Goal: Complete application form

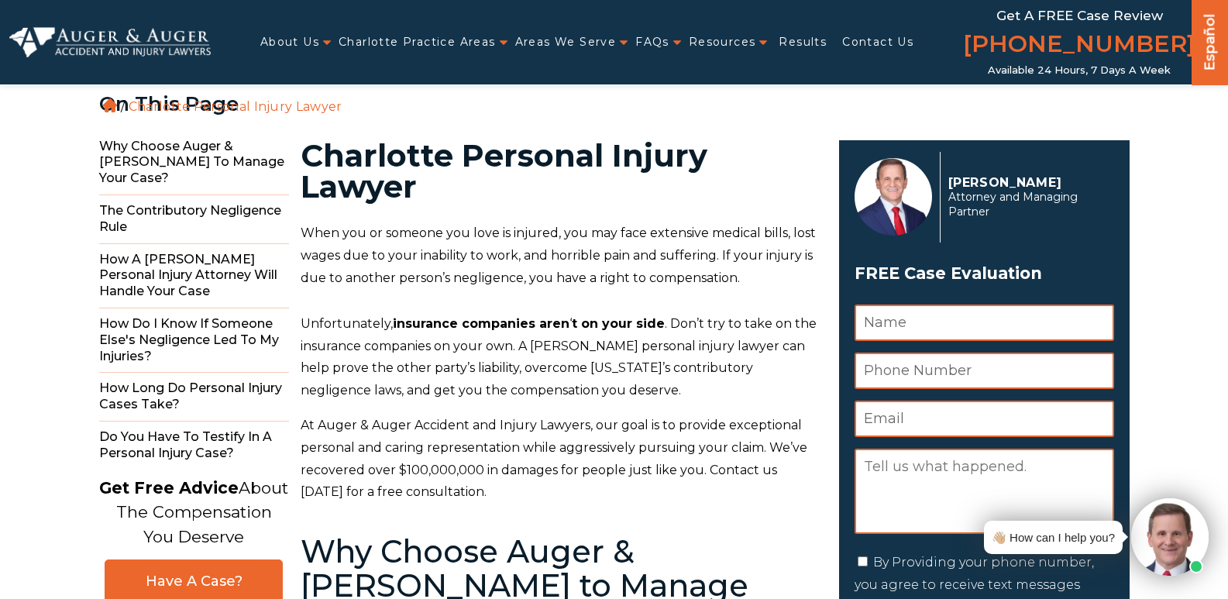
scroll to position [155, 0]
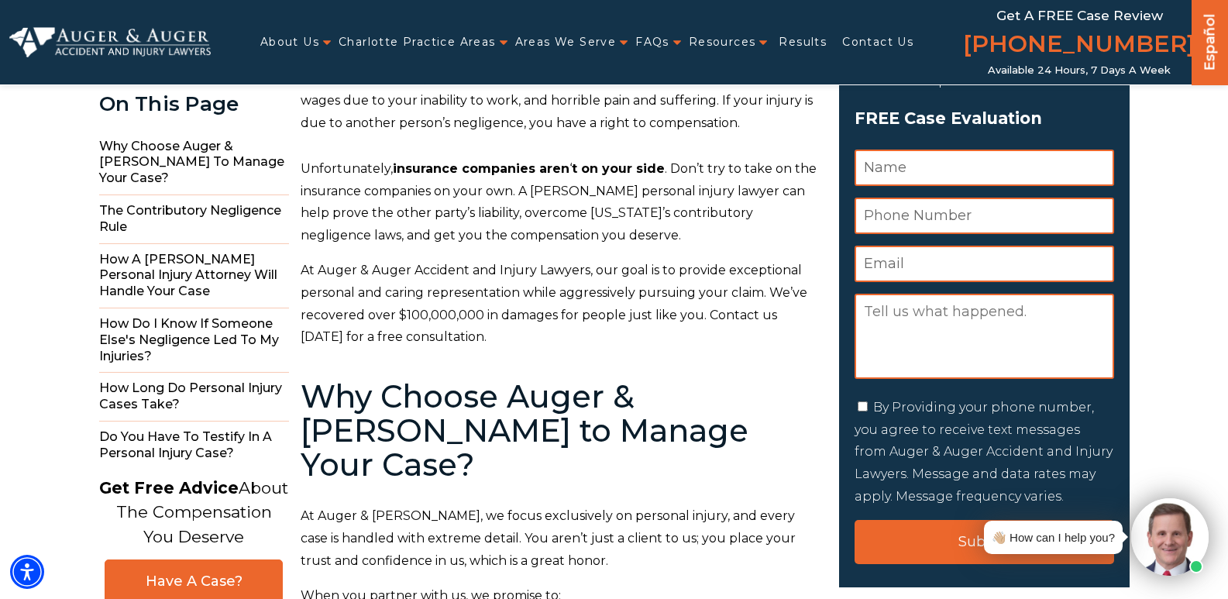
click at [967, 321] on textarea "Message" at bounding box center [985, 336] width 260 height 85
paste textarea "I am inquiring for an attorney to help me enforce a settlement & release agreem…"
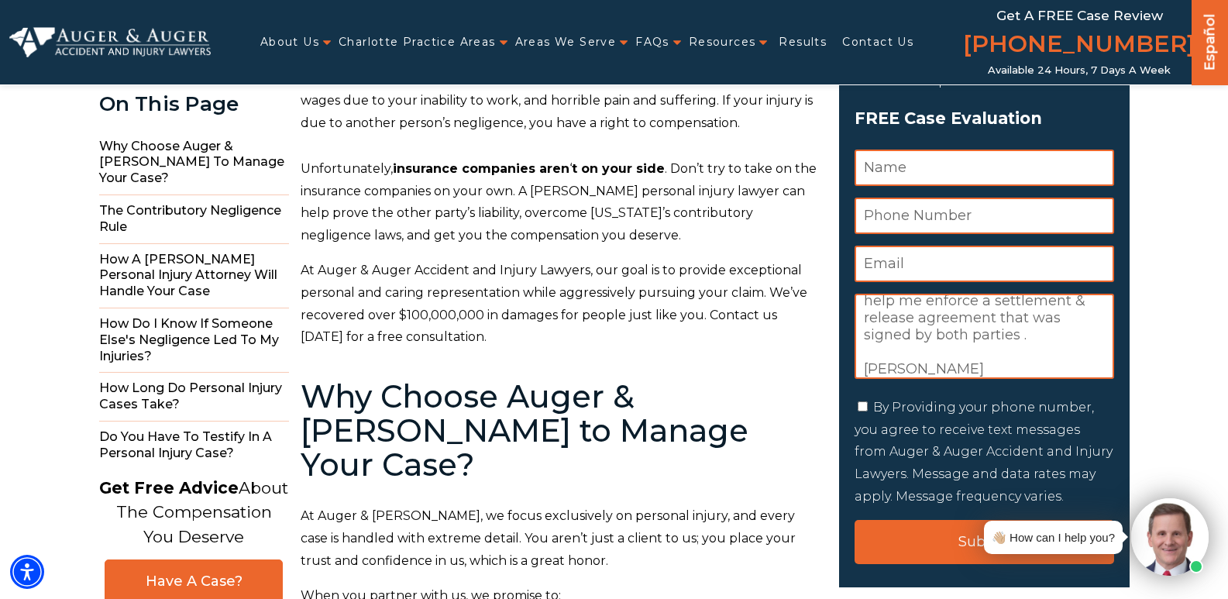
scroll to position [36, 0]
drag, startPoint x: 956, startPoint y: 369, endPoint x: 850, endPoint y: 374, distance: 106.3
click at [850, 374] on div "[PERSON_NAME] Attorney and Managing Partner FREE Case Evaluation " * " indicate…" at bounding box center [984, 286] width 291 height 602
type textarea "I am inquiring for an attorney to help me enforce a settlement & release agreem…"
click at [914, 163] on input "Name *" at bounding box center [985, 168] width 260 height 36
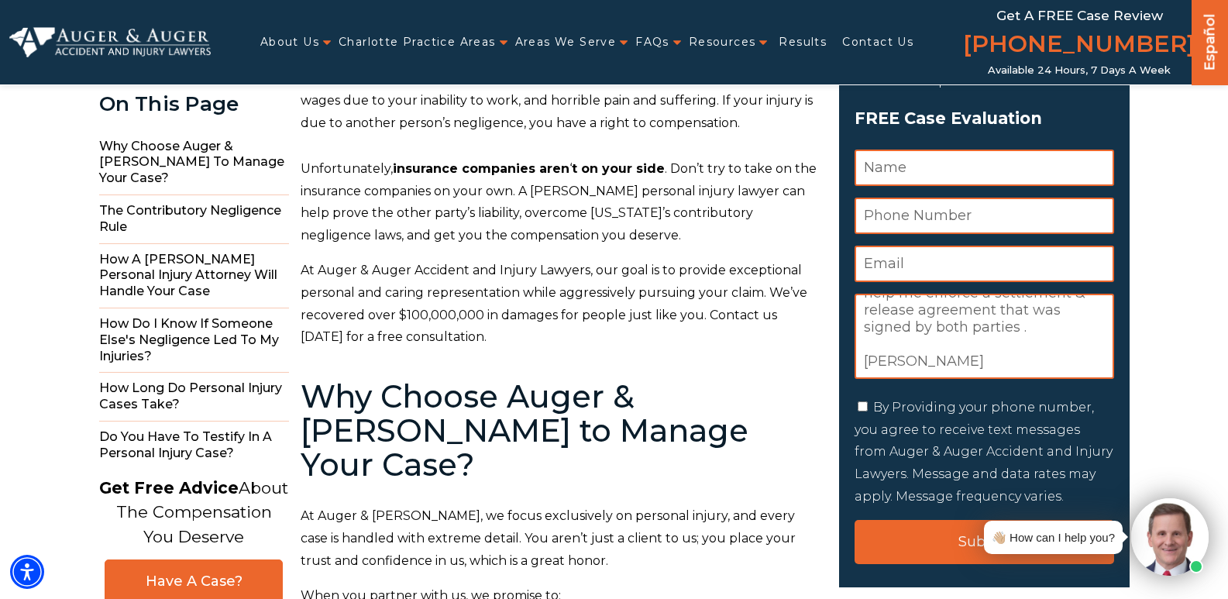
paste input "[PERSON_NAME]"
type input "[PERSON_NAME]"
click at [977, 257] on input "Email *" at bounding box center [985, 264] width 260 height 36
click at [936, 214] on input "Phone Number *" at bounding box center [985, 216] width 260 height 36
click at [925, 264] on input "Email *" at bounding box center [985, 264] width 260 height 36
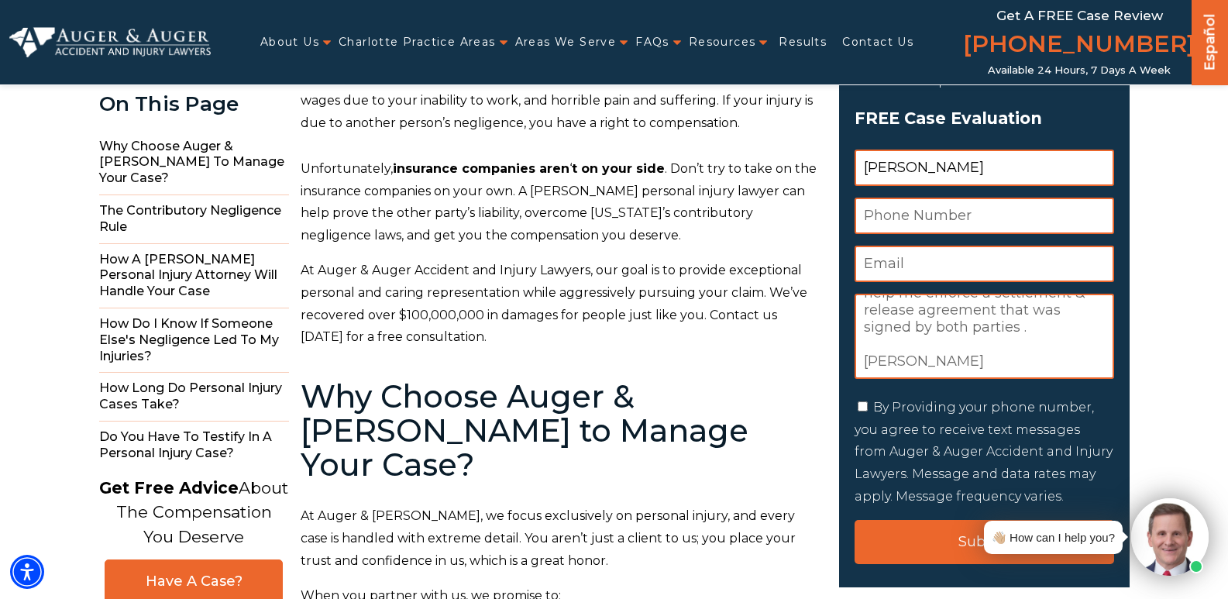
paste input "[EMAIL_ADDRESS][DOMAIN_NAME]"
type input "[EMAIL_ADDRESS][DOMAIN_NAME]"
click at [949, 208] on input "Phone Number *" at bounding box center [985, 216] width 260 height 36
paste input "[PHONE_NUMBER]"
type input "[PHONE_NUMBER]"
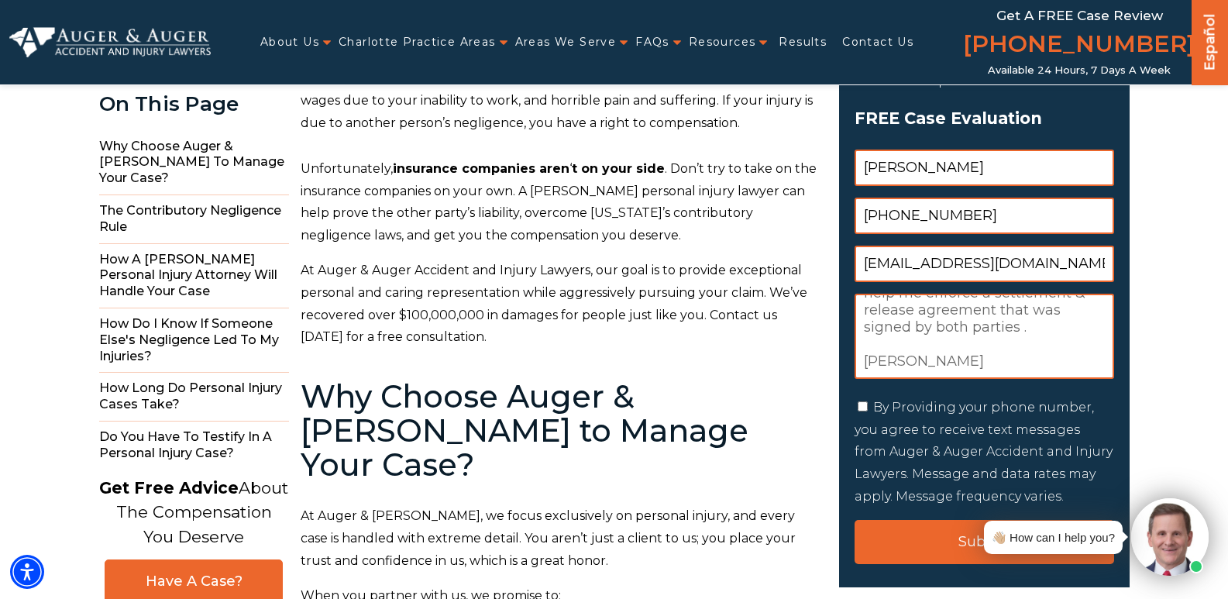
click at [862, 407] on input "By Providing your phone number, you agree to receive text messages from Auger &…" at bounding box center [863, 406] width 10 height 10
checkbox input "true"
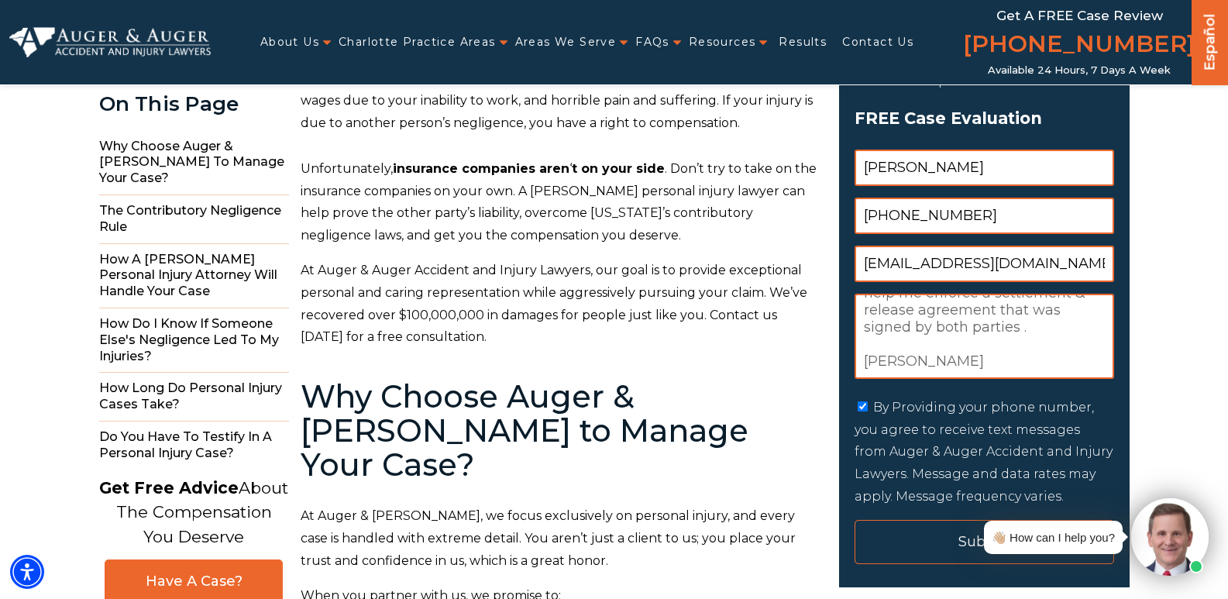
click at [932, 543] on input "Submit" at bounding box center [985, 542] width 260 height 44
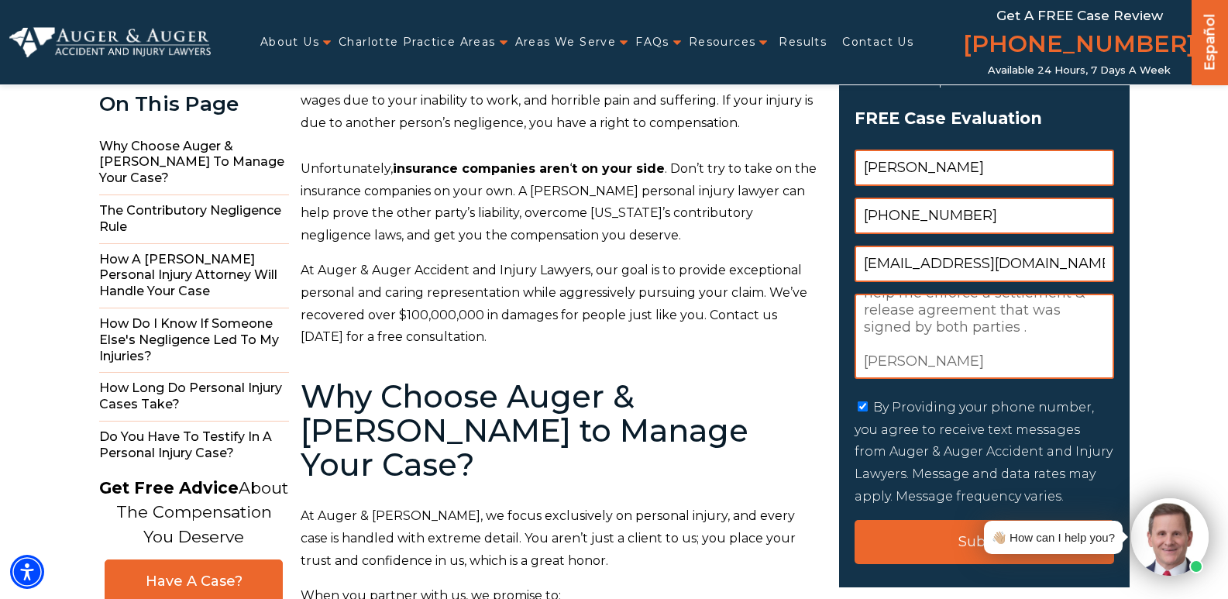
scroll to position [0, 0]
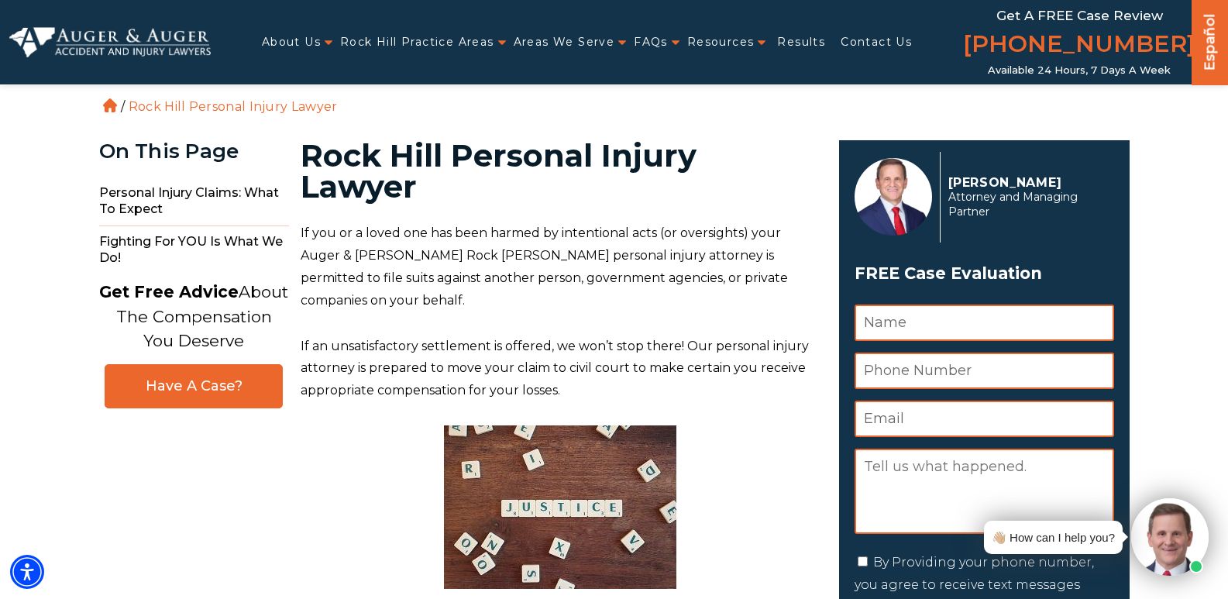
click at [981, 499] on div "👋🏼 How can I help you?" at bounding box center [1092, 536] width 233 height 77
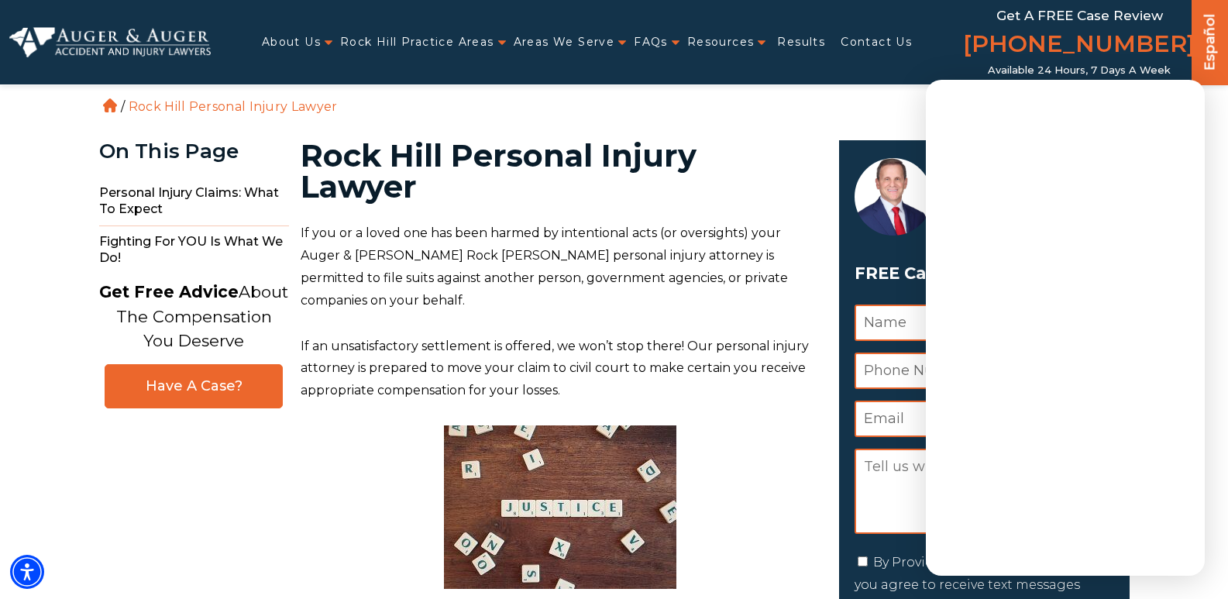
click at [887, 482] on textarea "Message" at bounding box center [985, 491] width 260 height 85
paste textarea "I am inquiring for an attorney to help me enforce a settlement & release agreem…"
type textarea "I am inquiring for an attorney to help me enforce a settlement & release agreem…"
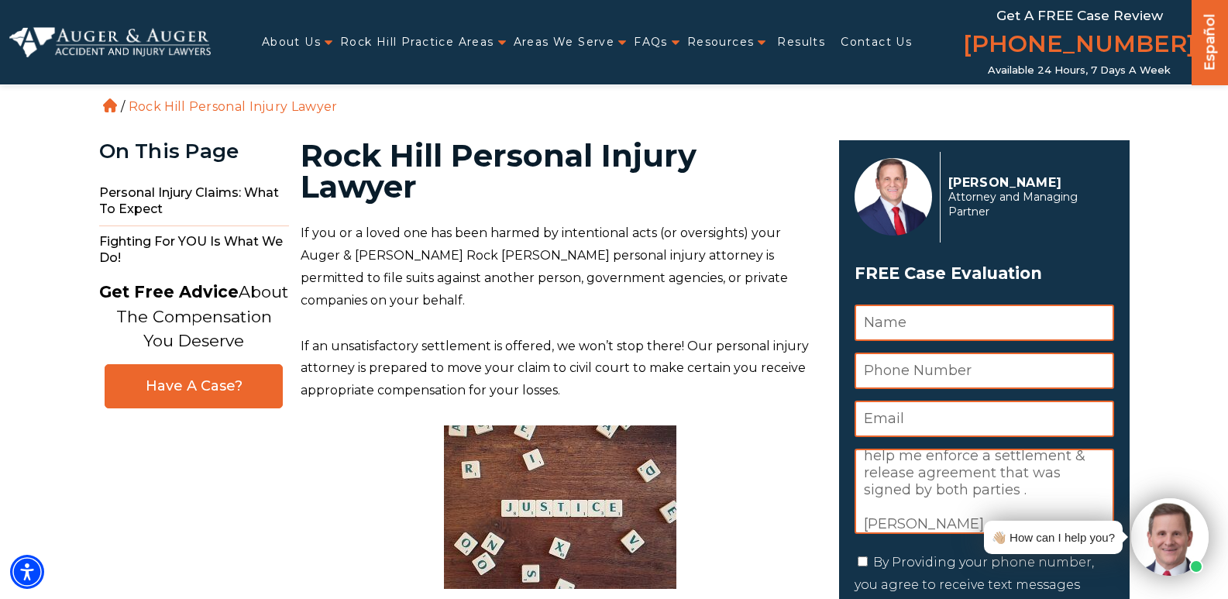
scroll to position [36, 0]
drag, startPoint x: 961, startPoint y: 527, endPoint x: 839, endPoint y: 530, distance: 122.5
click at [839, 530] on div "Herbert W. Auger Attorney and Managing Partner FREE Case Evaluation " * " indic…" at bounding box center [984, 441] width 291 height 602
click at [928, 323] on input "Name *" at bounding box center [985, 323] width 260 height 36
paste input "[PERSON_NAME]"
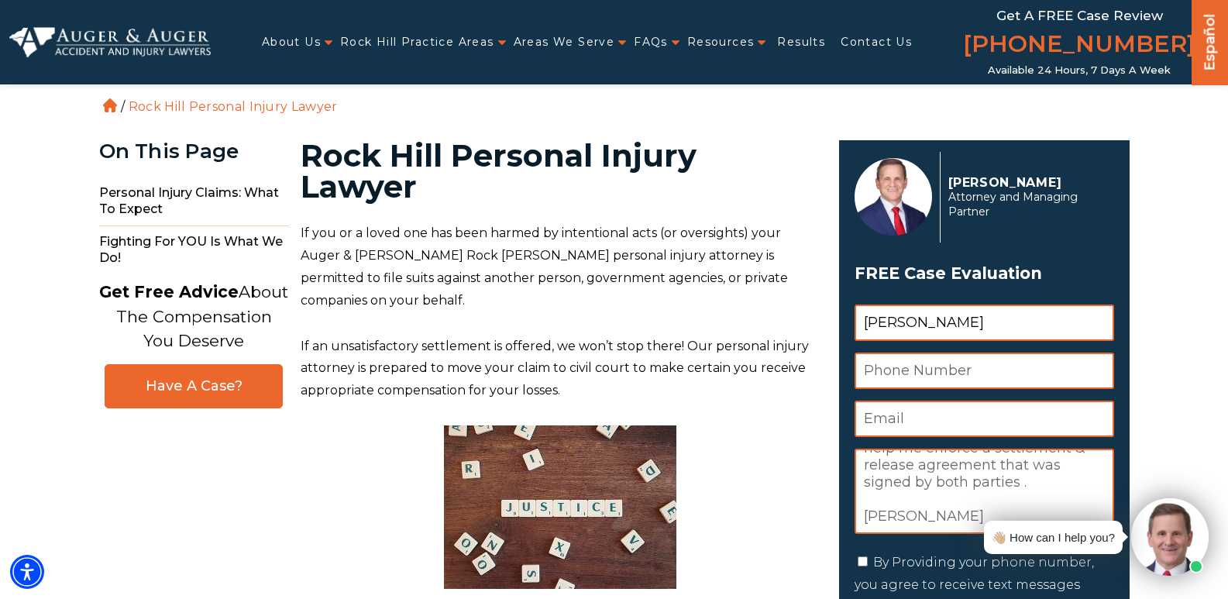
type input "[PERSON_NAME]"
click at [952, 415] on input "Email *" at bounding box center [985, 419] width 260 height 36
paste input "[EMAIL_ADDRESS][DOMAIN_NAME]"
type input "[EMAIL_ADDRESS][DOMAIN_NAME]"
click at [977, 373] on input "Phone Number *" at bounding box center [985, 371] width 260 height 36
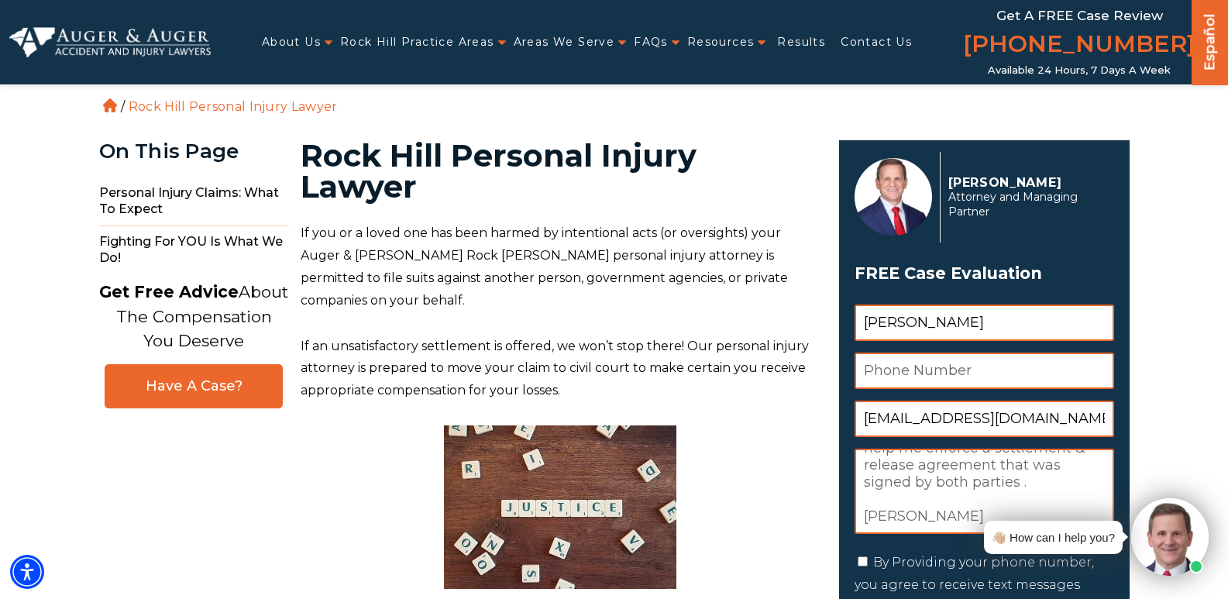
paste input "[PHONE_NUMBER]"
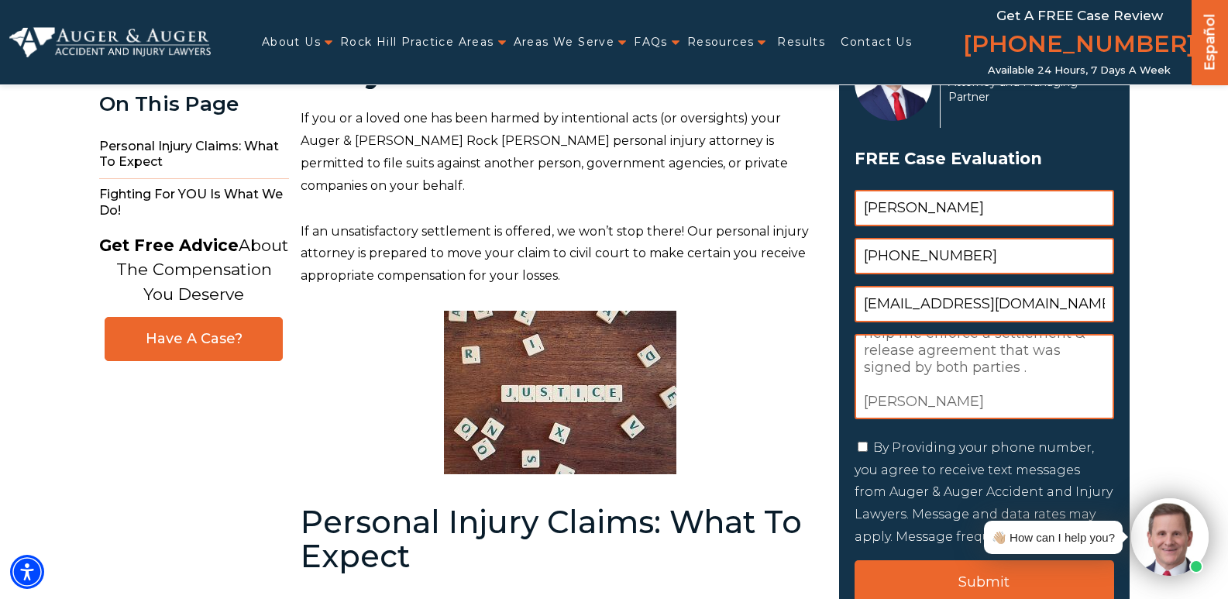
scroll to position [155, 0]
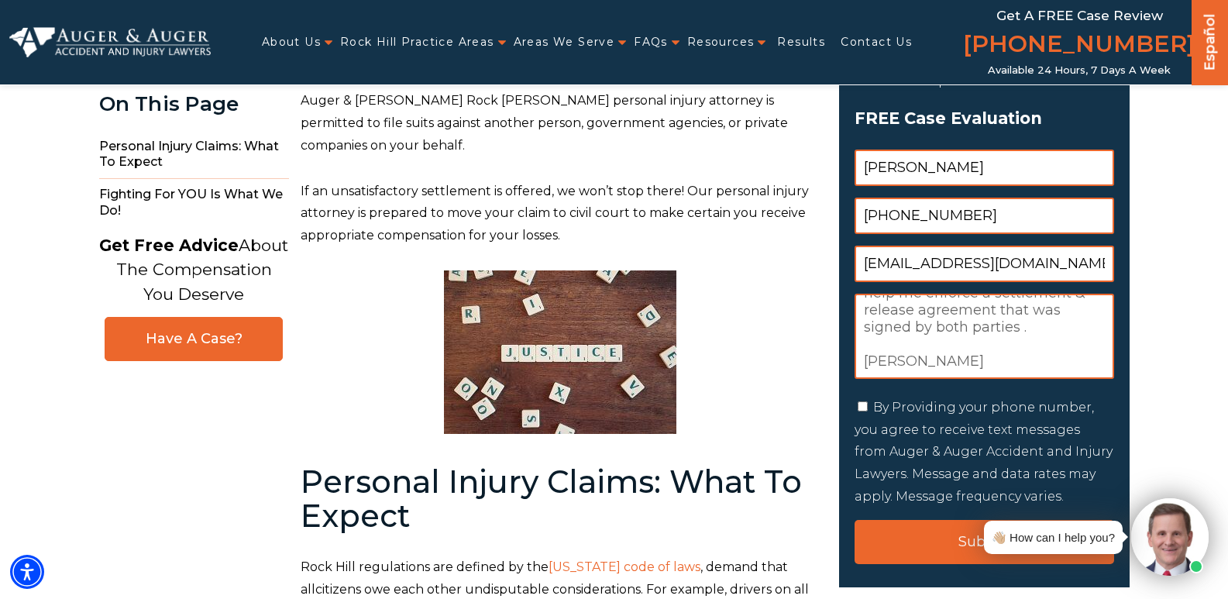
type input "[PHONE_NUMBER]"
drag, startPoint x: 861, startPoint y: 406, endPoint x: 866, endPoint y: 421, distance: 15.4
click at [861, 408] on input "By Providing your phone number, you agree to receive text messages from Auger &…" at bounding box center [863, 406] width 10 height 10
checkbox input "true"
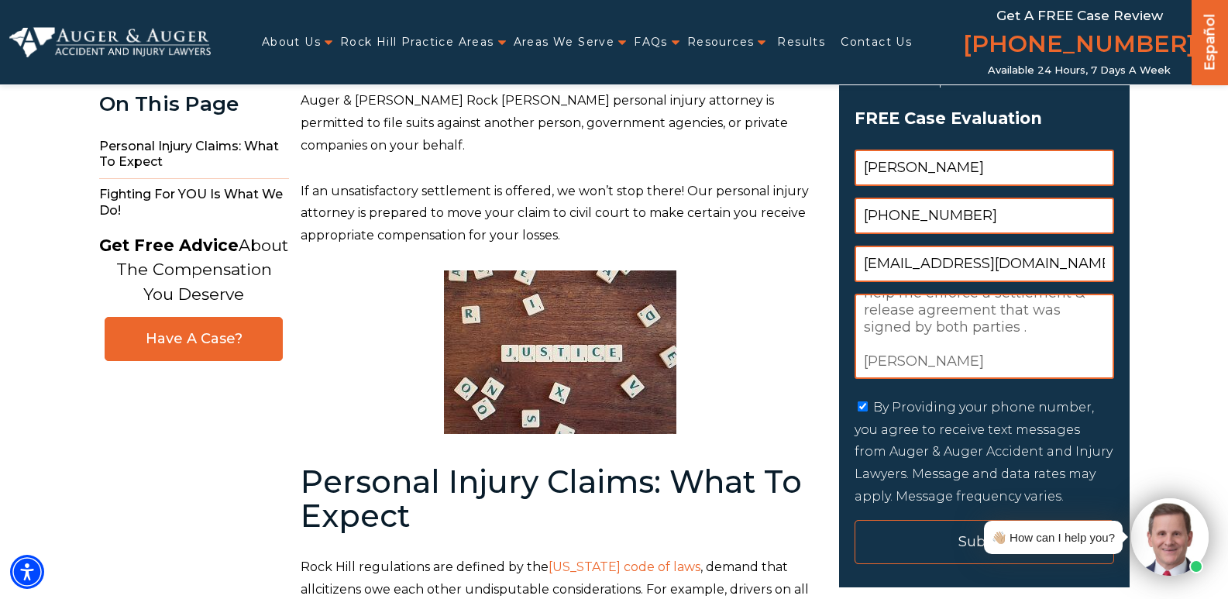
click at [915, 537] on input "Submit" at bounding box center [985, 542] width 260 height 44
